Goal: Task Accomplishment & Management: Use online tool/utility

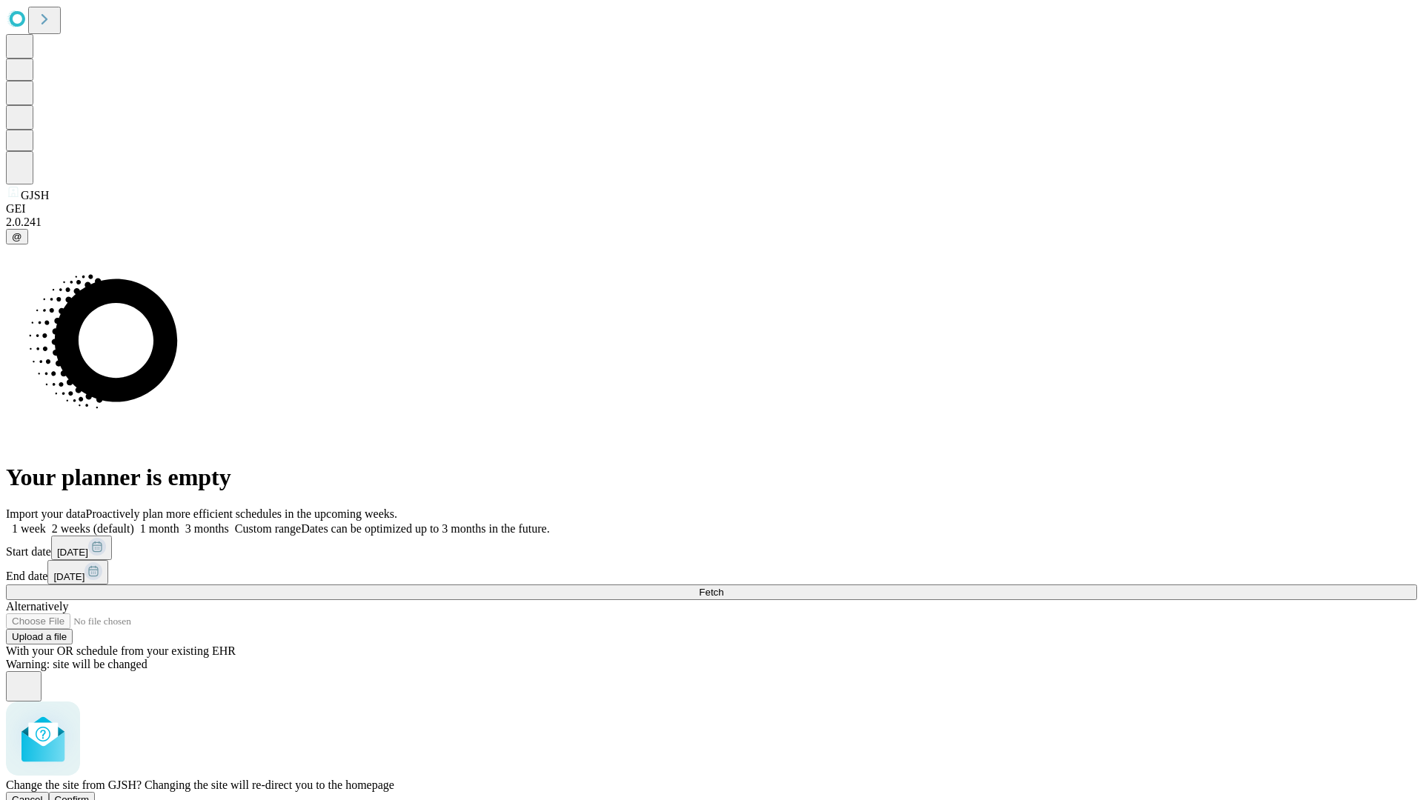
click at [90, 795] on span "Confirm" at bounding box center [72, 800] width 35 height 11
click at [46, 523] on label "1 week" at bounding box center [26, 529] width 40 height 13
click at [723, 587] on span "Fetch" at bounding box center [711, 592] width 24 height 11
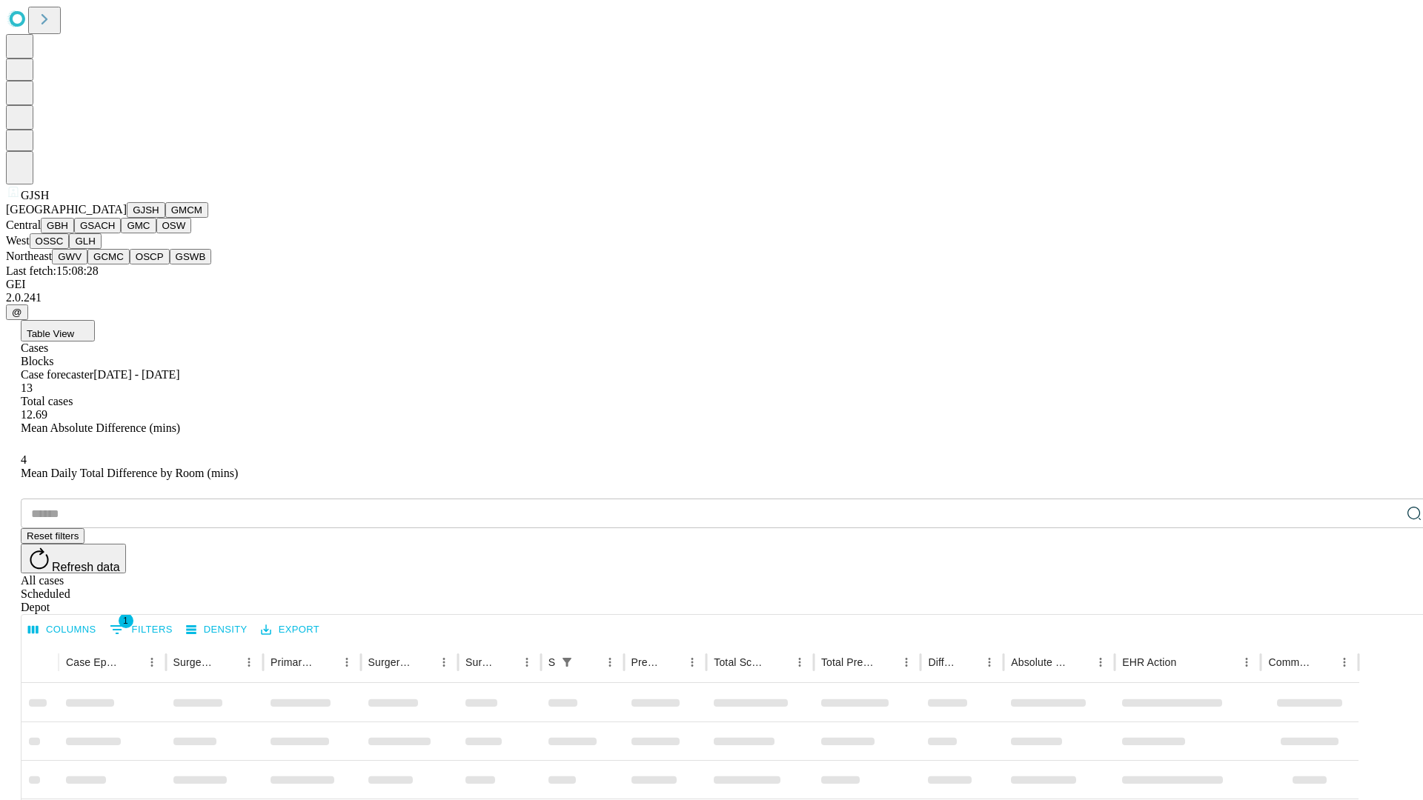
click at [165, 218] on button "GMCM" at bounding box center [186, 210] width 43 height 16
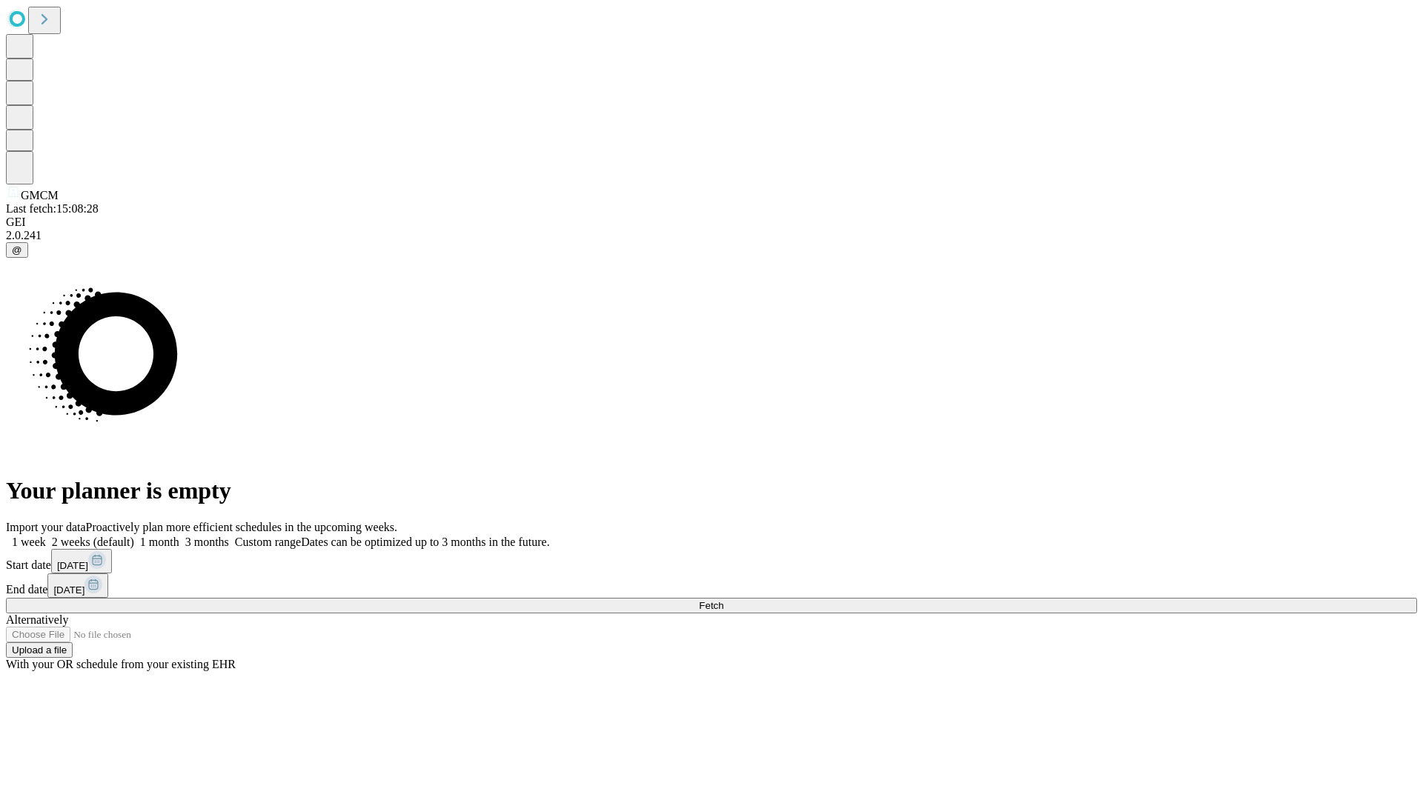
click at [46, 536] on label "1 week" at bounding box center [26, 542] width 40 height 13
click at [723, 600] on span "Fetch" at bounding box center [711, 605] width 24 height 11
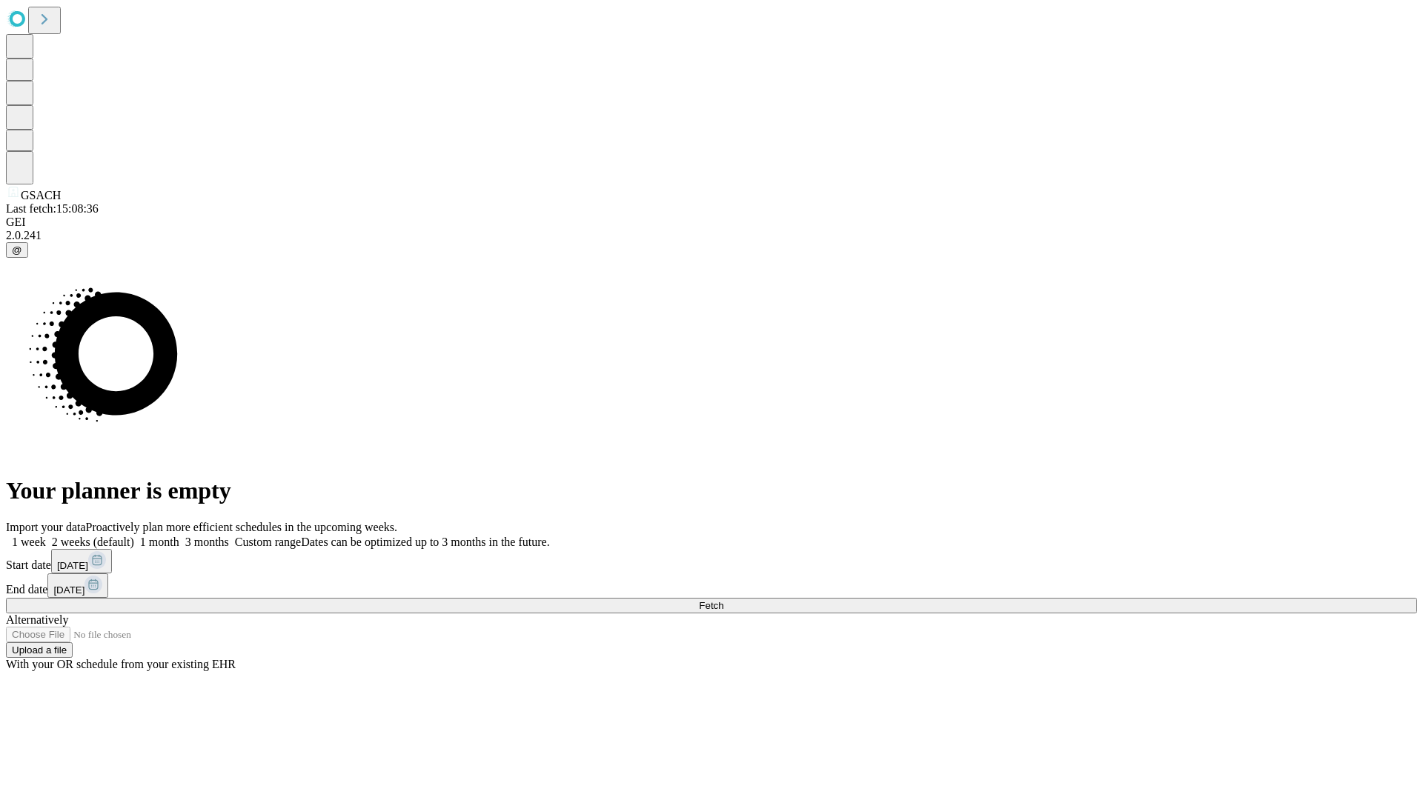
click at [46, 536] on label "1 week" at bounding box center [26, 542] width 40 height 13
click at [723, 600] on span "Fetch" at bounding box center [711, 605] width 24 height 11
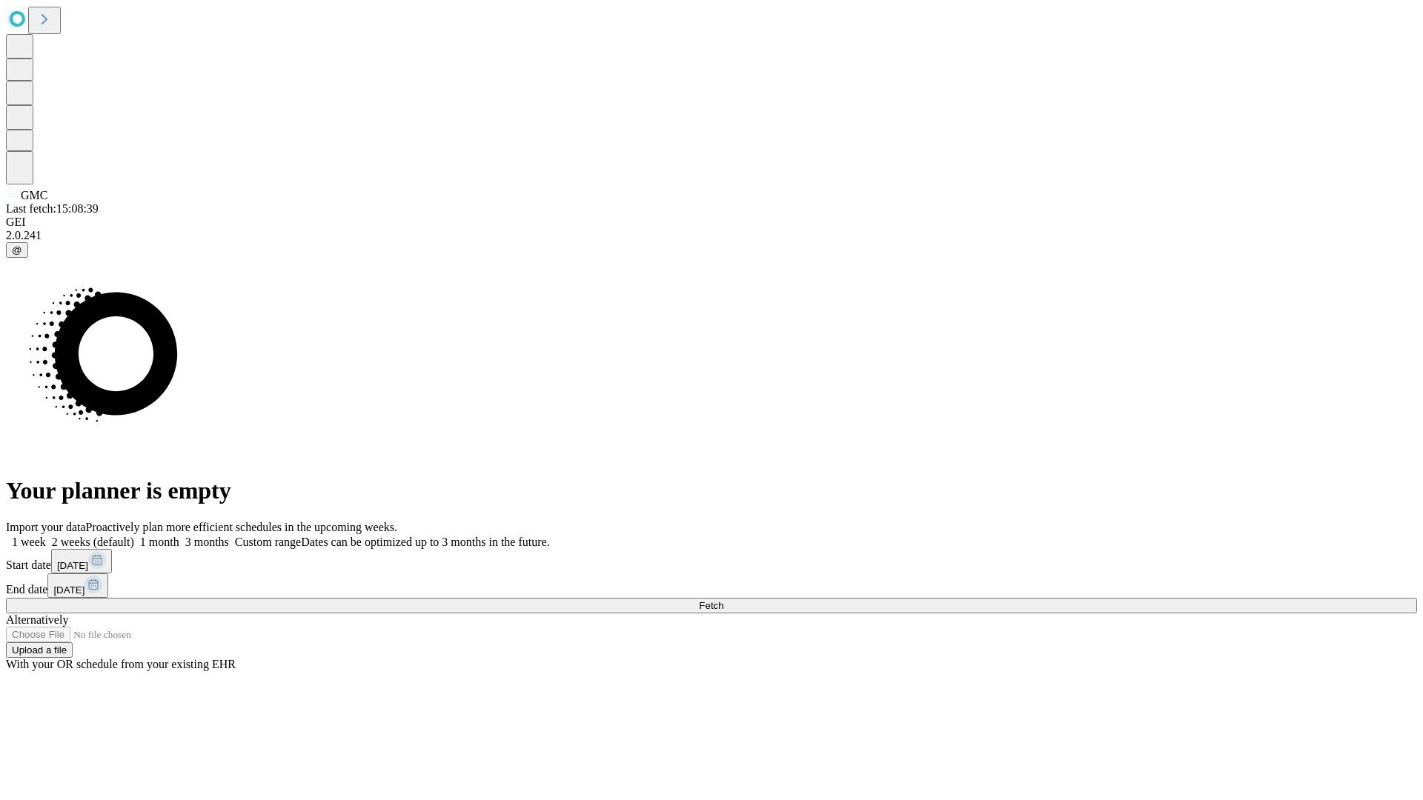
click at [46, 536] on label "1 week" at bounding box center [26, 542] width 40 height 13
click at [723, 600] on span "Fetch" at bounding box center [711, 605] width 24 height 11
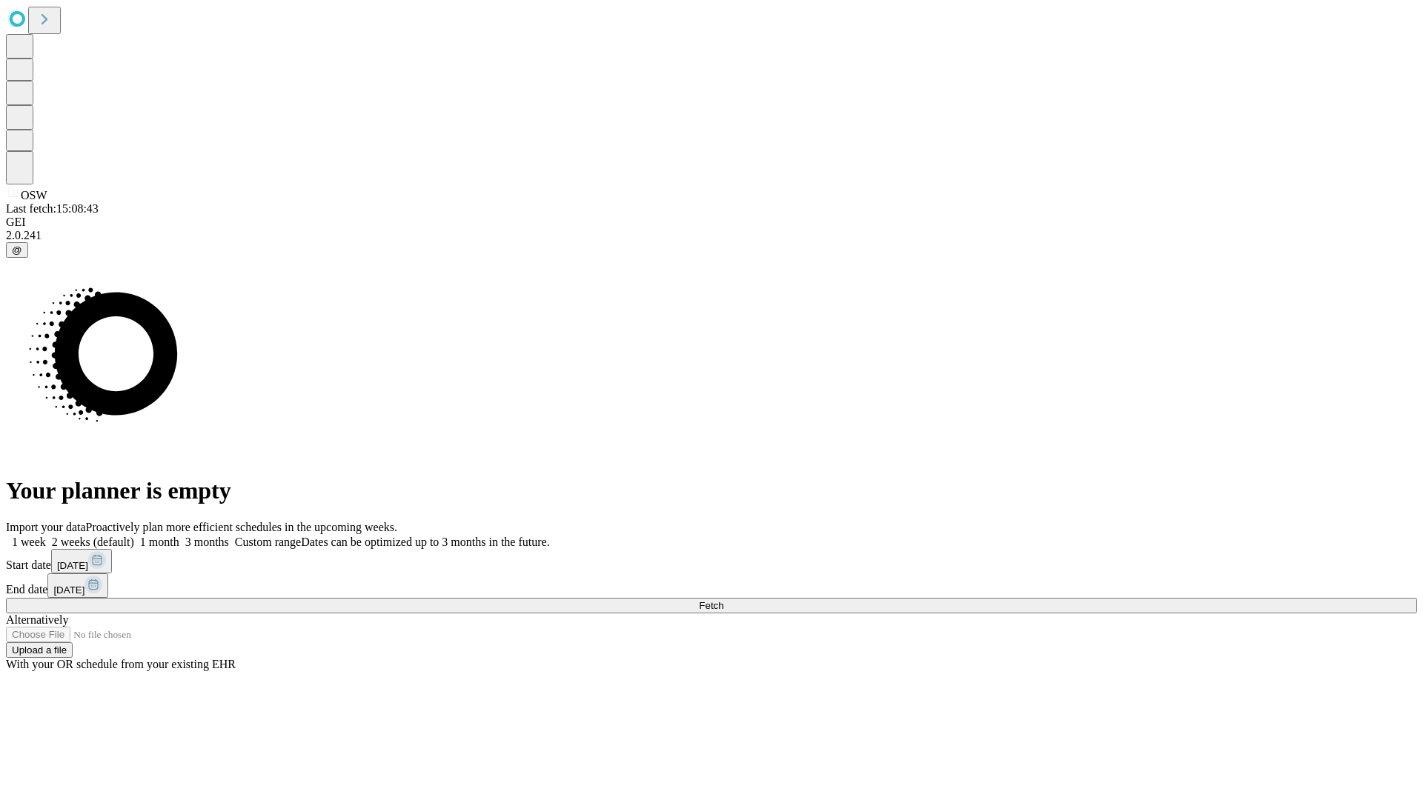
click at [723, 600] on span "Fetch" at bounding box center [711, 605] width 24 height 11
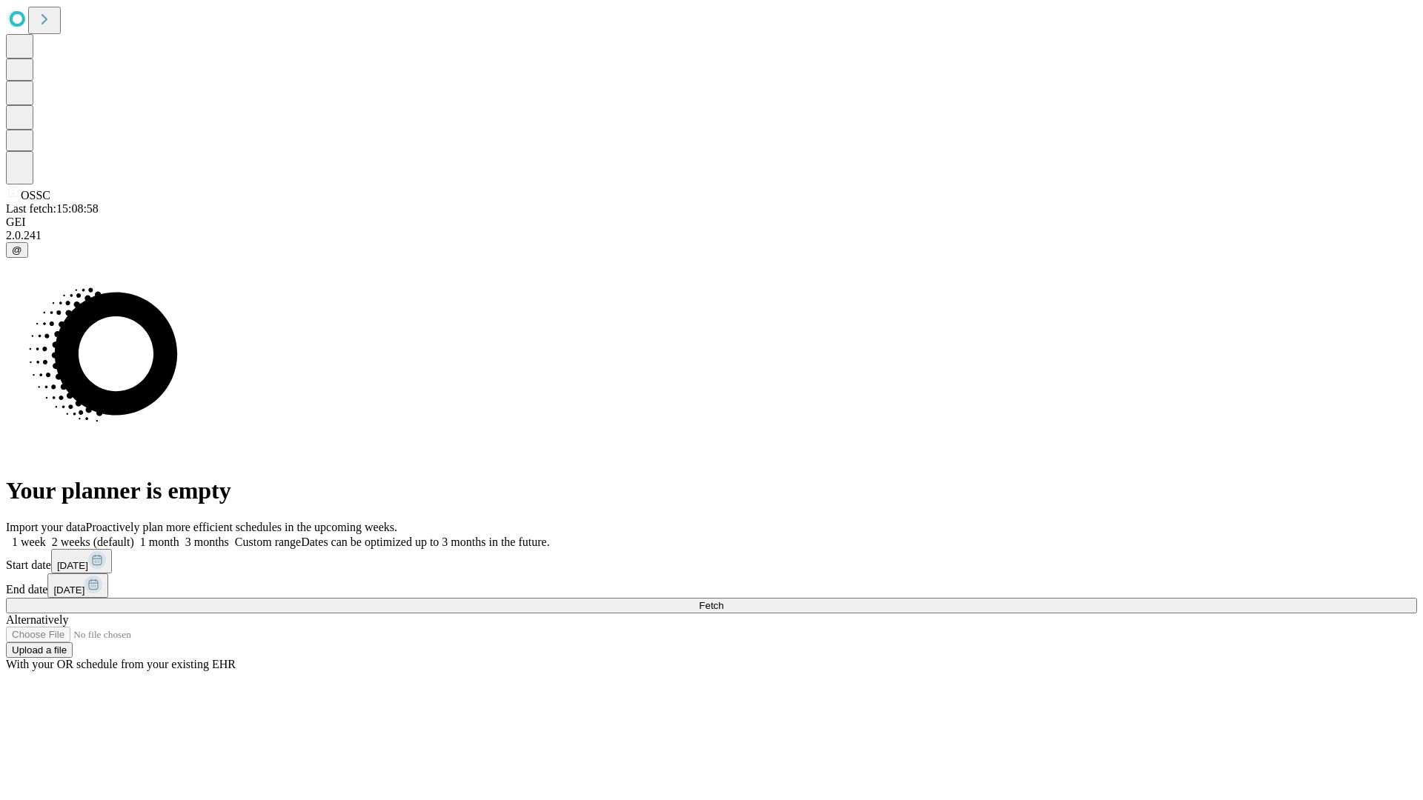
click at [46, 536] on label "1 week" at bounding box center [26, 542] width 40 height 13
click at [723, 600] on span "Fetch" at bounding box center [711, 605] width 24 height 11
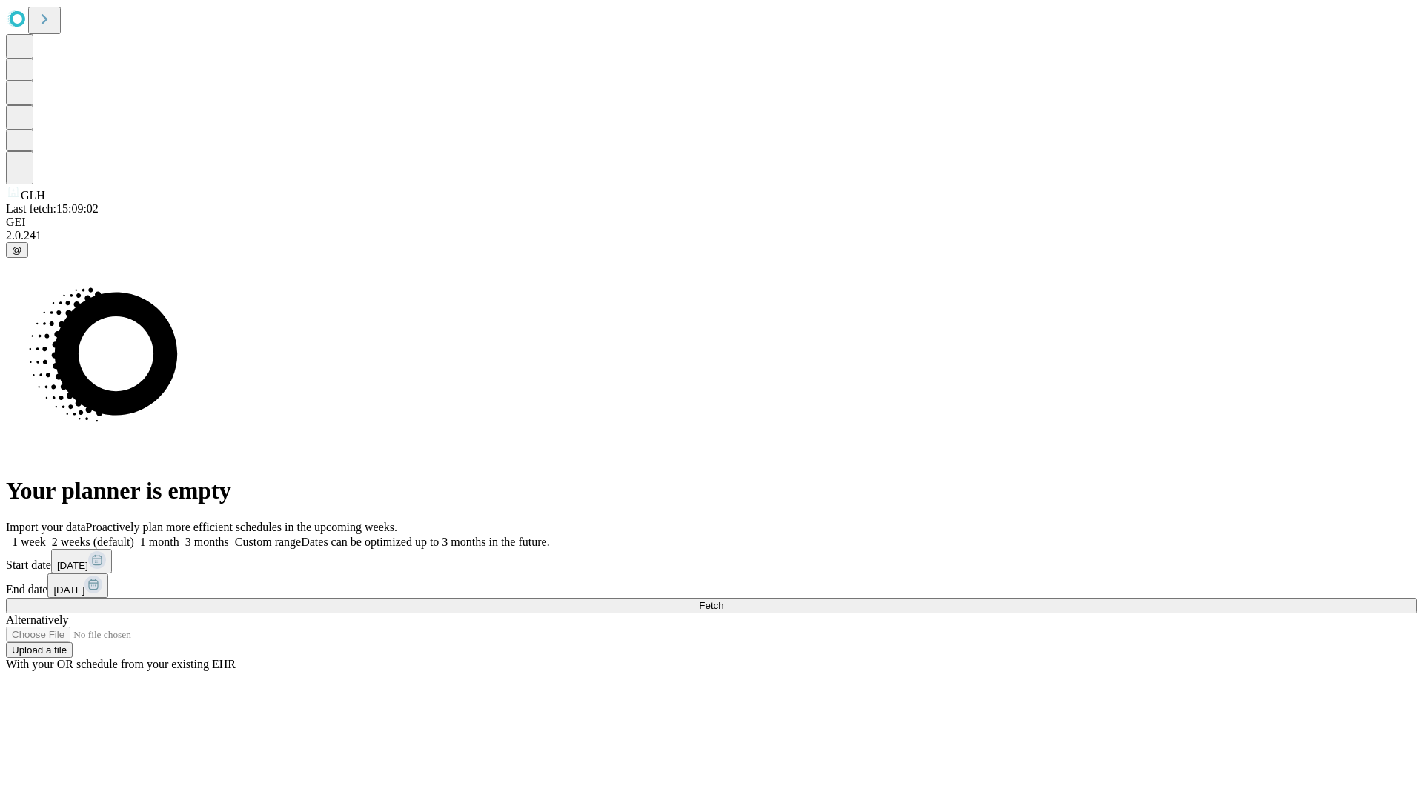
click at [46, 536] on label "1 week" at bounding box center [26, 542] width 40 height 13
click at [723, 600] on span "Fetch" at bounding box center [711, 605] width 24 height 11
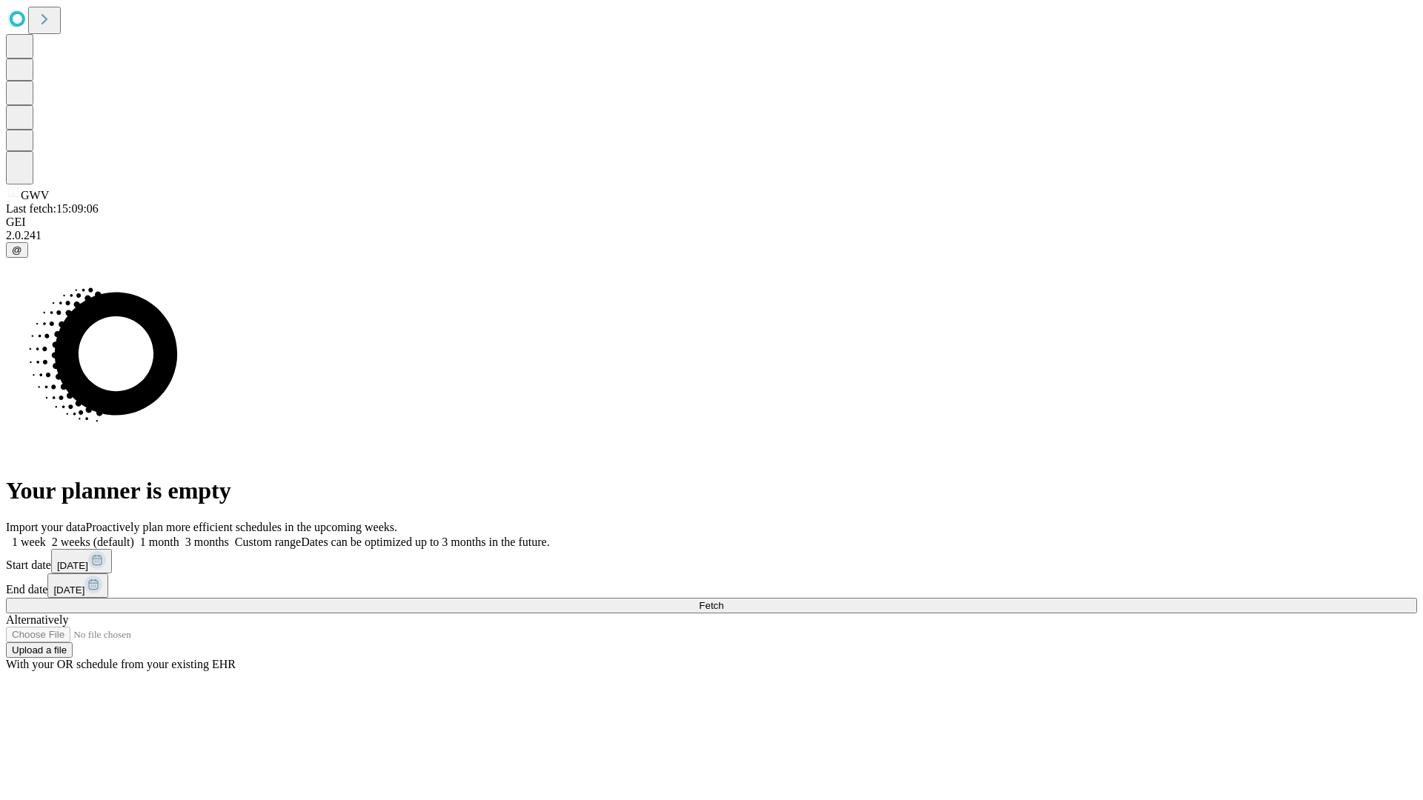
click at [46, 536] on label "1 week" at bounding box center [26, 542] width 40 height 13
click at [723, 600] on span "Fetch" at bounding box center [711, 605] width 24 height 11
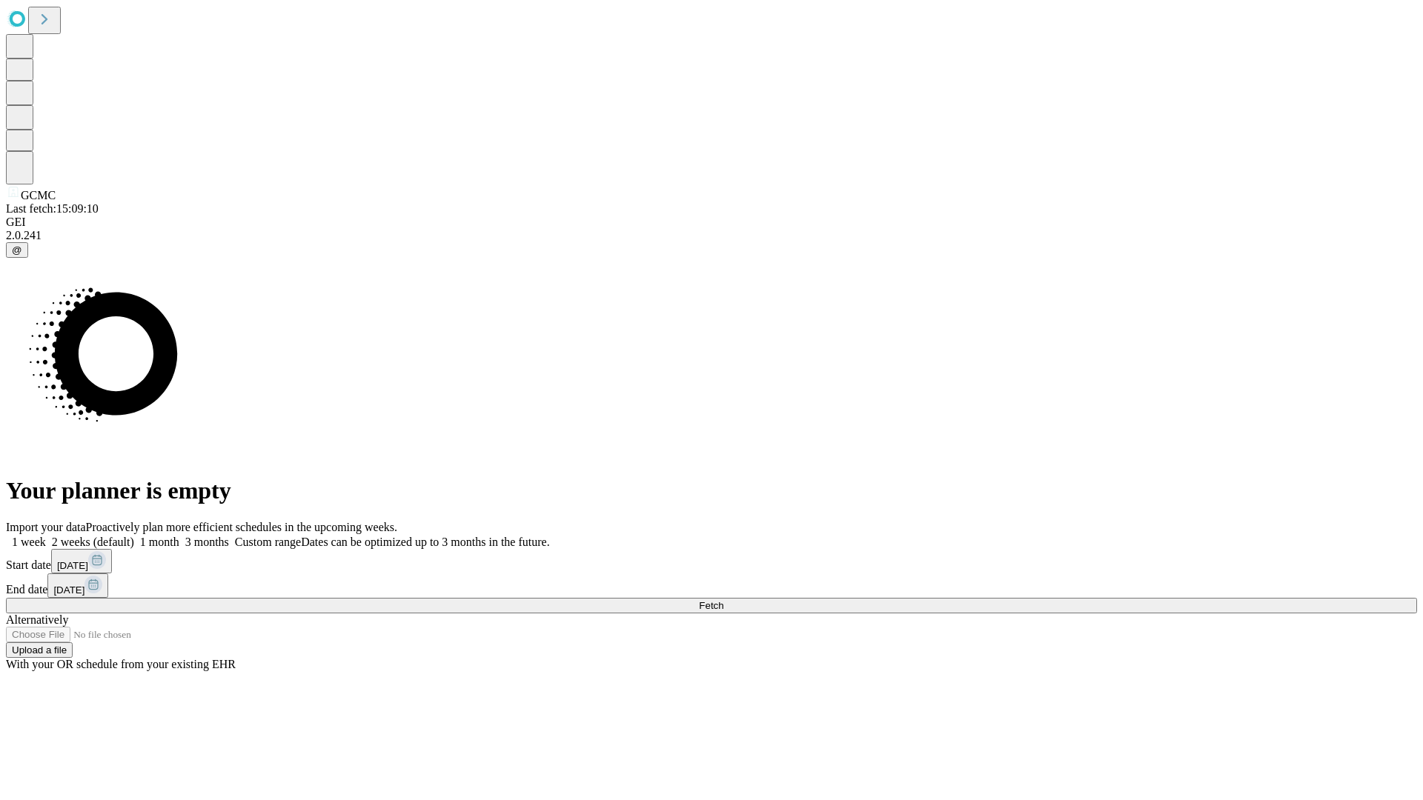
click at [46, 536] on label "1 week" at bounding box center [26, 542] width 40 height 13
click at [723, 600] on span "Fetch" at bounding box center [711, 605] width 24 height 11
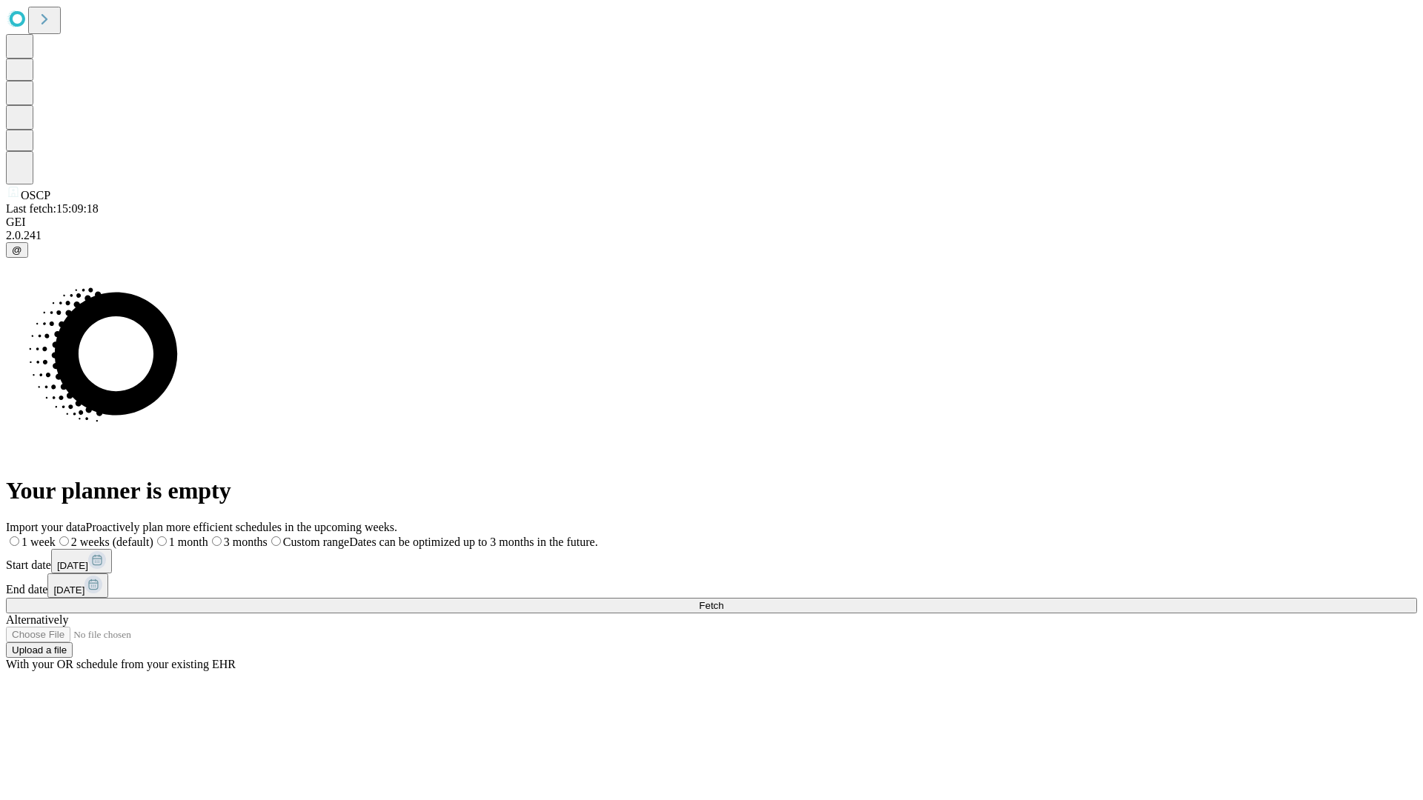
click at [56, 536] on label "1 week" at bounding box center [31, 542] width 50 height 13
click at [723, 600] on span "Fetch" at bounding box center [711, 605] width 24 height 11
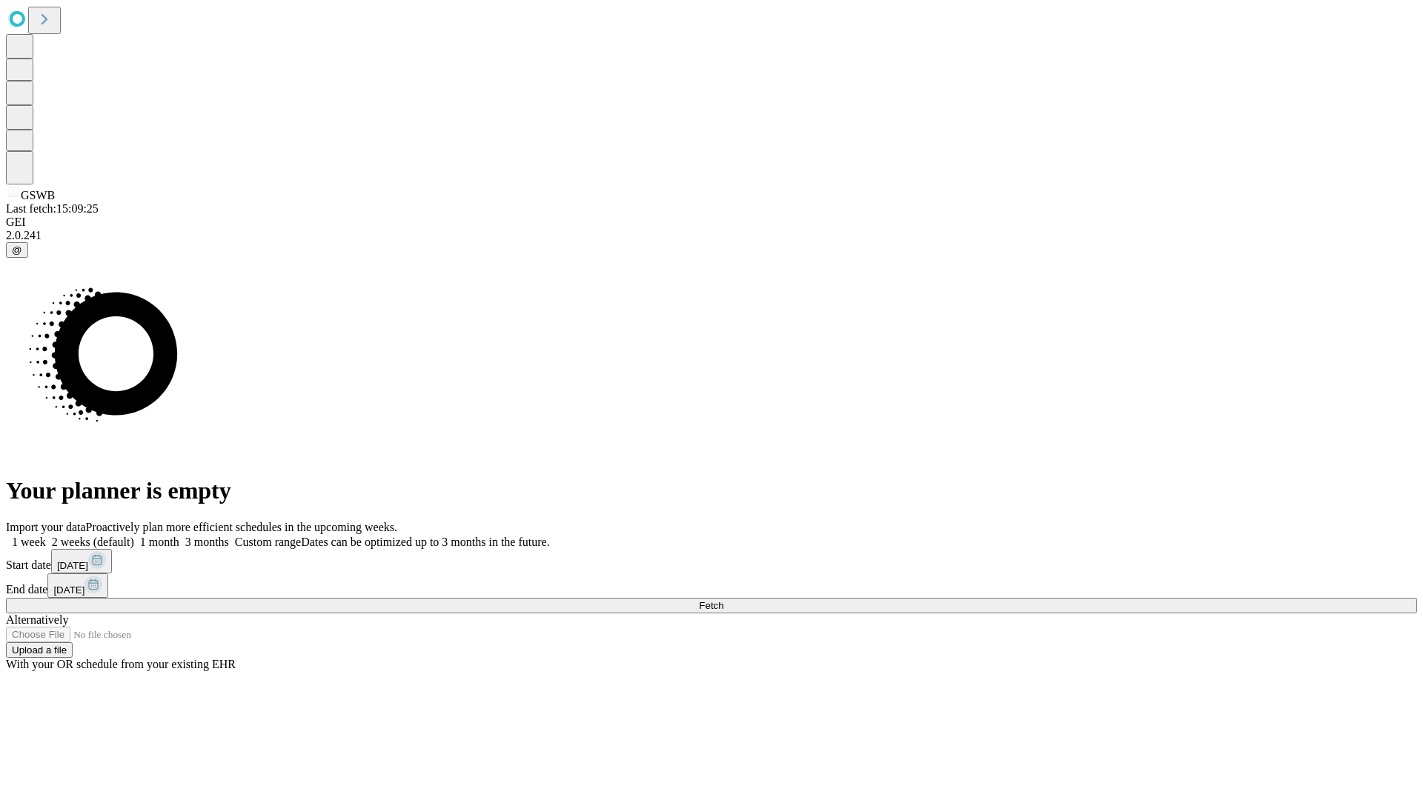
click at [46, 536] on label "1 week" at bounding box center [26, 542] width 40 height 13
click at [723, 600] on span "Fetch" at bounding box center [711, 605] width 24 height 11
